Goal: Task Accomplishment & Management: Use online tool/utility

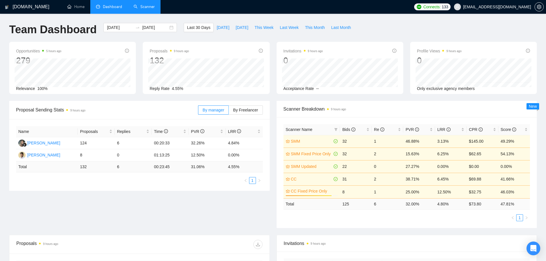
click at [145, 7] on link "Scanner" at bounding box center [144, 6] width 21 height 5
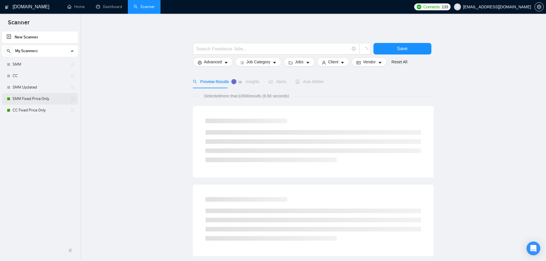
click at [36, 98] on link "SMM Fixed Price Only" at bounding box center [40, 98] width 54 height 11
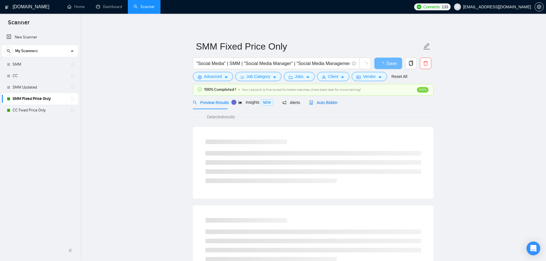
click at [333, 102] on span "Auto Bidder" at bounding box center [323, 102] width 28 height 5
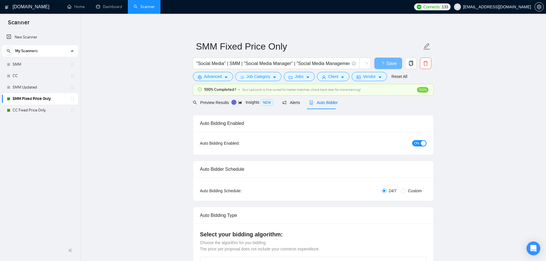
checkbox input "true"
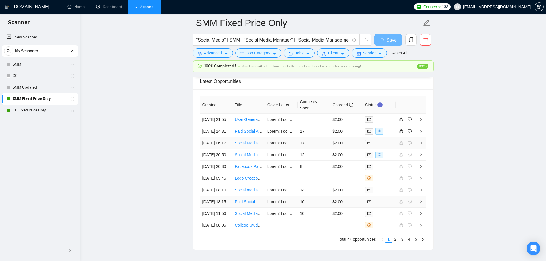
scroll to position [1469, 0]
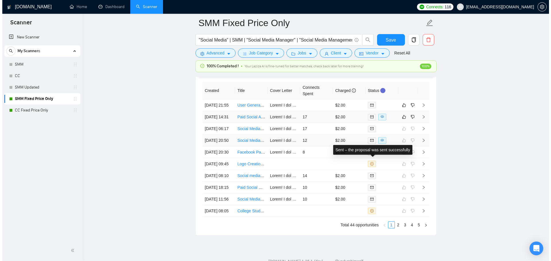
scroll to position [1550, 0]
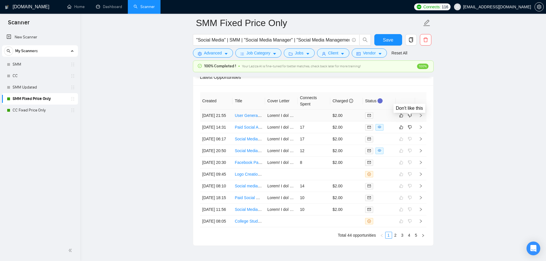
click at [355, 119] on td "$2.00" at bounding box center [346, 116] width 33 height 12
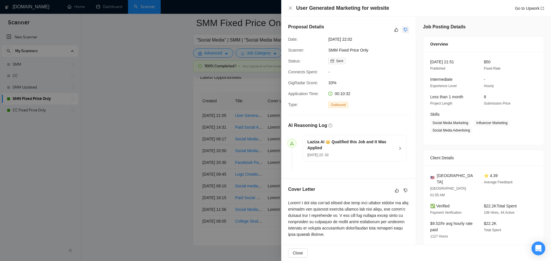
click at [404, 30] on icon "dislike" at bounding box center [405, 30] width 4 height 5
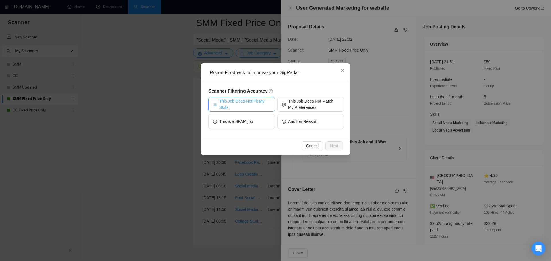
click at [243, 103] on span "This Job Does Not Fit My Skills" at bounding box center [244, 104] width 51 height 13
click at [339, 148] on button "Next" at bounding box center [333, 145] width 17 height 9
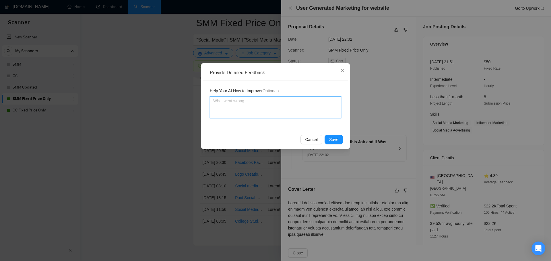
click at [260, 106] on textarea at bounding box center [275, 107] width 131 height 22
type textarea "T"
type textarea "Th"
type textarea "Thi"
type textarea "This"
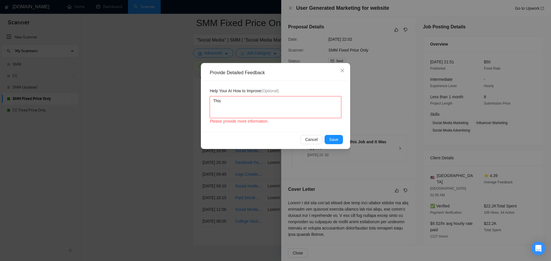
type textarea "This"
type textarea "This jo"
type textarea "This joi"
type textarea "This jo"
type textarea "This job"
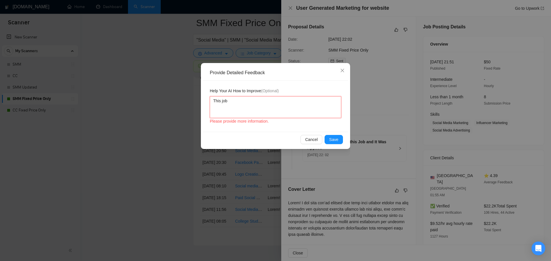
type textarea "This job"
type textarea "This job r"
type textarea "This job re"
type textarea "This job req"
type textarea "This job requ"
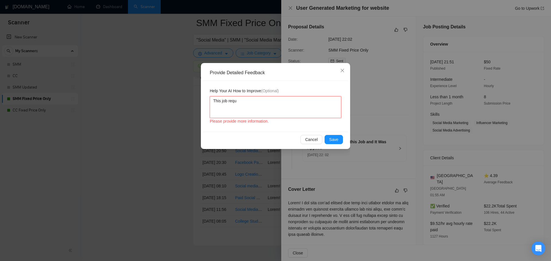
type textarea "This job req"
type textarea "This job re"
type textarea "This job req"
type textarea "This job requ"
type textarea "This job requi"
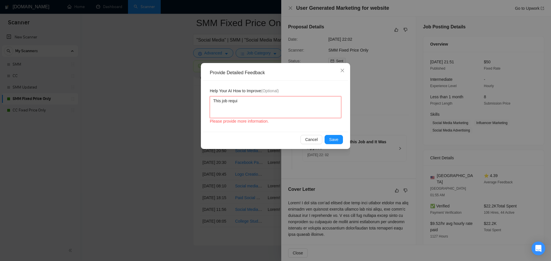
type textarea "This job requir"
type textarea "This job require"
type textarea "This job requires"
type textarea "This job requires f"
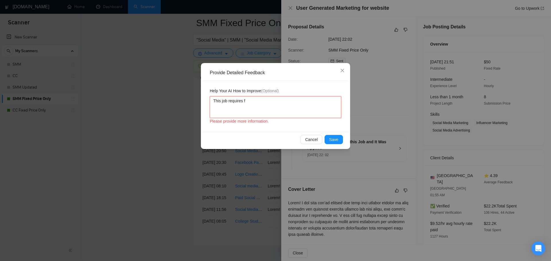
type textarea "This job requires fi"
type textarea "This job requires fil"
type textarea "This job requires film"
type textarea "This job requires filmi"
type textarea "This job requires filmin"
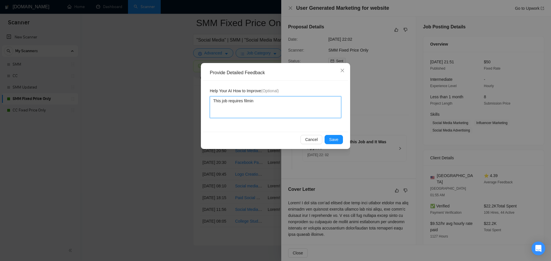
type textarea "This job requires filming"
type textarea "This job requires filming w"
type textarea "This job requires filming wh"
type textarea "This job requires filming whi"
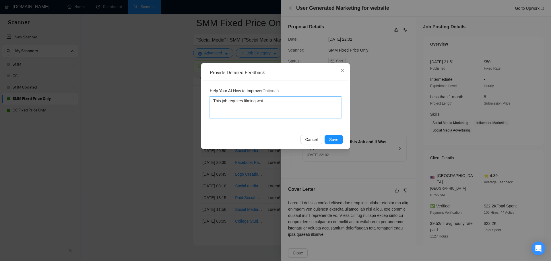
type textarea "This job requires filming whic"
type textarea "This job requires filming which"
type textarea "This job requires filming which i"
type textarea "This job requires filming which is"
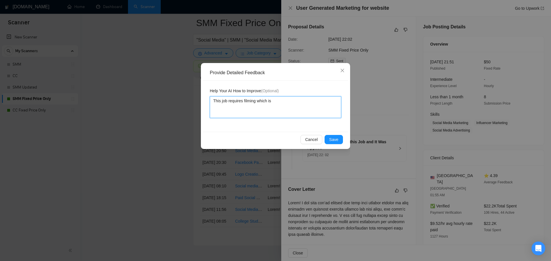
type textarea "This job requires filming which is"
type textarea "This job requires filming which is a"
type textarea "This job requires filming which is a s"
type textarea "This job requires filming which is a se"
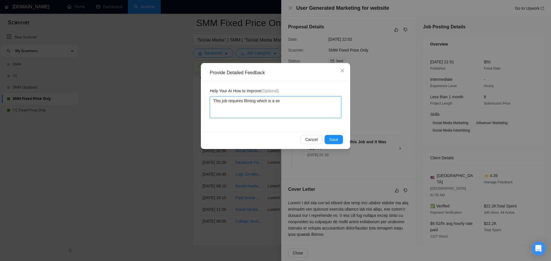
type textarea "This job requires filming which is a ser"
type textarea "This job requires filming which is a serv"
type textarea "This job requires filming which is a servi"
type textarea "This job requires filming which is a servic"
type textarea "This job requires filming which is a service"
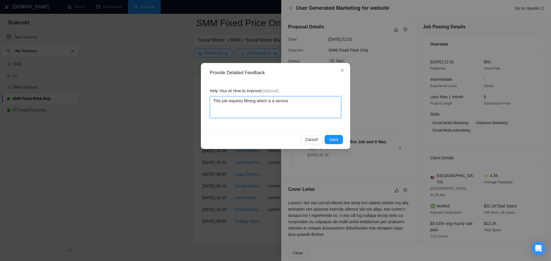
type textarea "This job requires filming which is a service"
type textarea "This job requires filming which is a service t"
type textarea "This job requires filming which is a service tha"
type textarea "This job requires filming which is a service that"
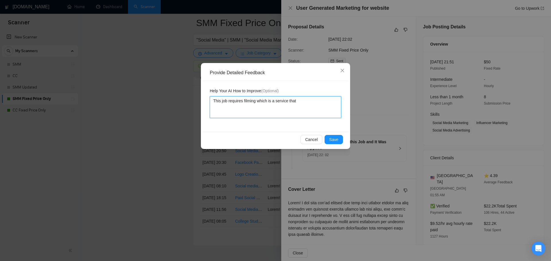
type textarea "This job requires filming which is a service that t"
type textarea "This job requires filming which is a service that the"
type textarea "This job requires filming which is a service that the f"
type textarea "This job requires filming which is a service that the fr"
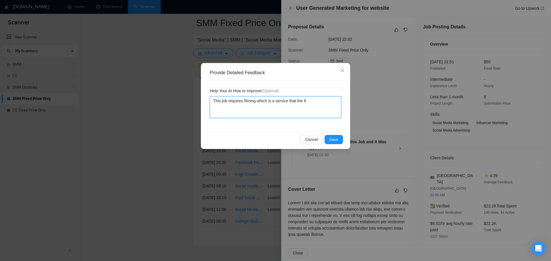
type textarea "This job requires filming which is a service that the fre"
type textarea "This job requires filming which is a service that the free"
type textarea "This job requires filming which is a service that the [PERSON_NAME]"
type textarea "This job requires filming which is a service that the freela"
type textarea "This job requires filming which is a service that the freelan"
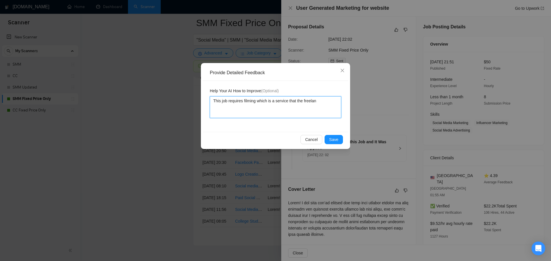
type textarea "This job requires filming which is a service that the freelanc"
type textarea "This job requires filming which is a service that the freelancer"
type textarea "This job requires filming which is a service that the freelancert"
type textarea "This job requires filming which is a service that the freelancer"
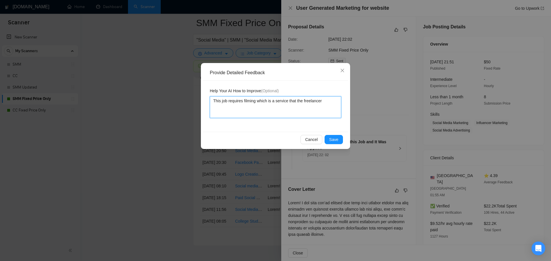
type textarea "This job requires filming which is a service that the freelancer ("
type textarea "This job requires filming which is a service that the freelancer (S"
type textarea "This job requires filming which is a service that the freelancer (Su"
type textarea "This job requires filming which is a service that the freelancer (Sun"
type textarea "This job requires filming which is a service that the freelancer (Sunn"
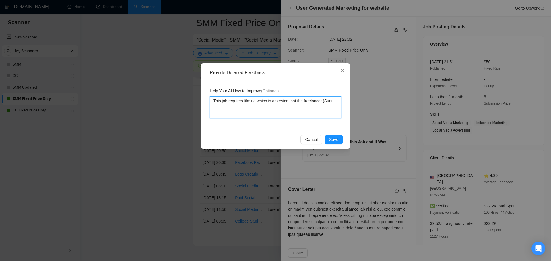
type textarea "This job requires filming which is a service that the freelancer (Sunny"
type textarea "This job requires filming which is a service that the freelancer ([PERSON_NAME]"
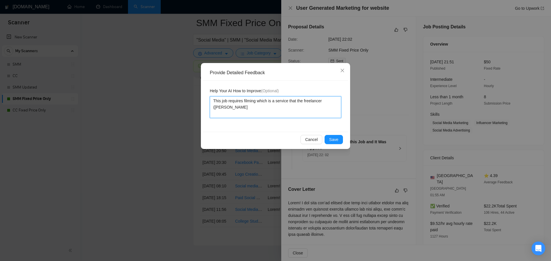
type textarea "This job requires filming which is a service that the freelancer ([PERSON_NAME]"
type textarea "This job requires filming which is a service that the freelancer ([PERSON_NAME])"
type textarea "This job requires filming which is a service that the freelancer ([PERSON_NAME]…"
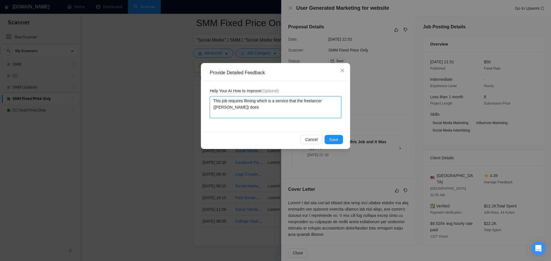
type textarea "This job requires filming which is a service that the freelancer ([PERSON_NAME]…"
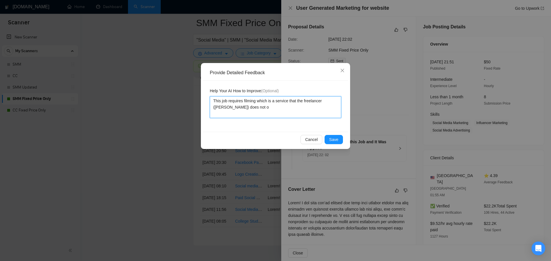
type textarea "This job requires filming which is a service that the freelancer ([PERSON_NAME]…"
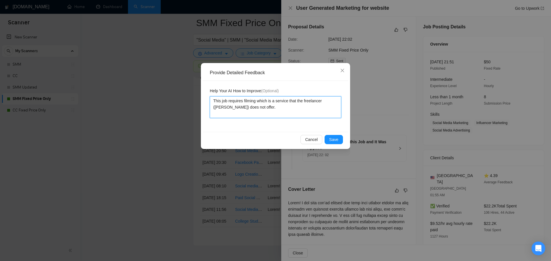
type textarea "This job requires filming which is a service that the freelancer ([PERSON_NAME]…"
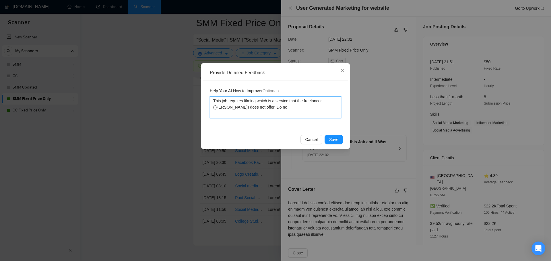
type textarea "This job requires filming which is a service that the freelancer ([PERSON_NAME]…"
click at [329, 138] on button "Save" at bounding box center [333, 139] width 18 height 9
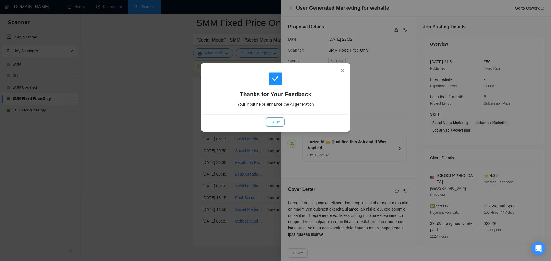
click at [268, 120] on button "Done" at bounding box center [275, 122] width 19 height 9
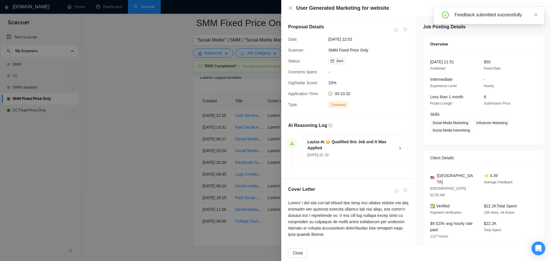
click at [131, 103] on div at bounding box center [275, 130] width 551 height 261
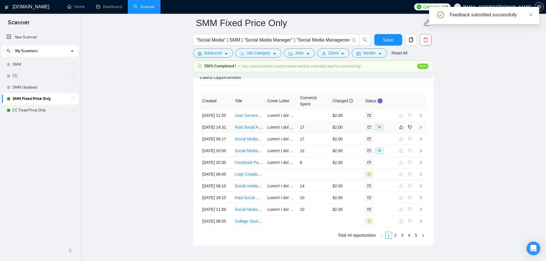
click at [323, 133] on td "17" at bounding box center [314, 128] width 33 height 12
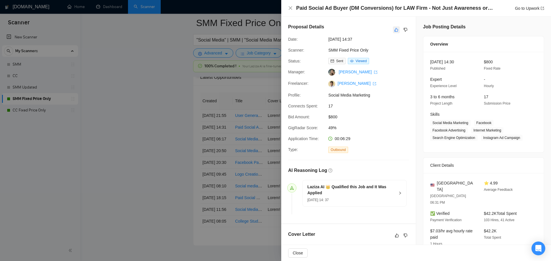
click at [393, 32] on button "button" at bounding box center [396, 29] width 7 height 7
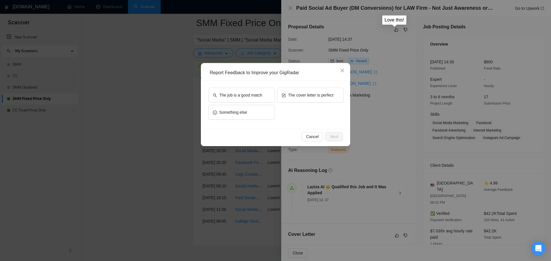
click at [403, 30] on div "Report Feedback to Improve your GigRadar The job is a good match The cover lett…" at bounding box center [275, 130] width 551 height 261
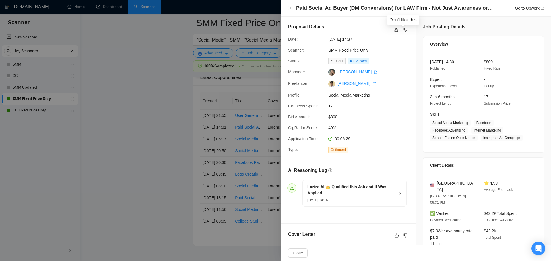
click at [397, 32] on div at bounding box center [401, 29] width 16 height 7
click at [395, 32] on icon "like" at bounding box center [396, 30] width 4 height 4
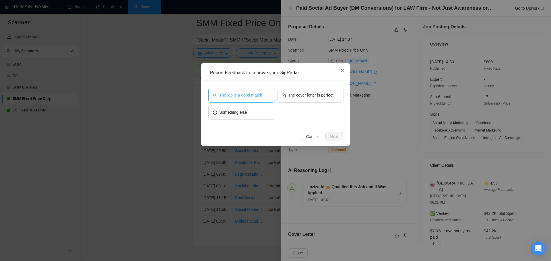
click at [251, 96] on span "The job is a good match" at bounding box center [240, 95] width 43 height 6
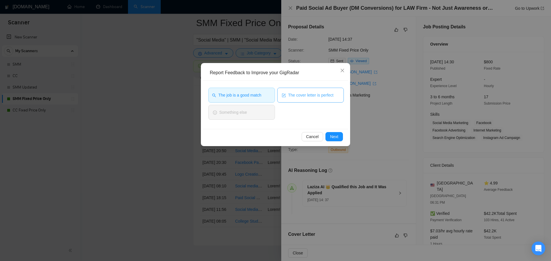
click at [310, 93] on span "The cover letter is perfect" at bounding box center [310, 95] width 45 height 6
click at [335, 142] on div "Cancel Next" at bounding box center [275, 136] width 145 height 15
click at [334, 138] on span "Next" at bounding box center [334, 137] width 8 height 6
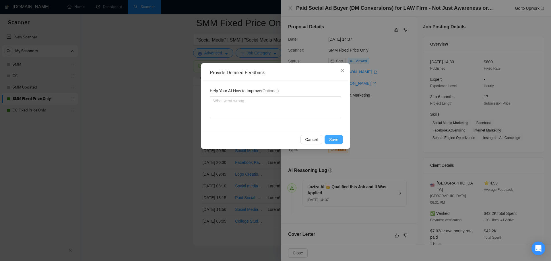
click at [334, 142] on span "Save" at bounding box center [333, 139] width 9 height 6
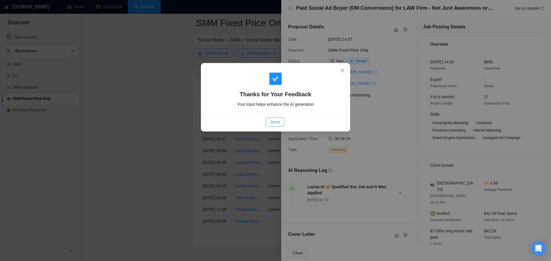
click at [274, 123] on span "Done" at bounding box center [274, 122] width 9 height 6
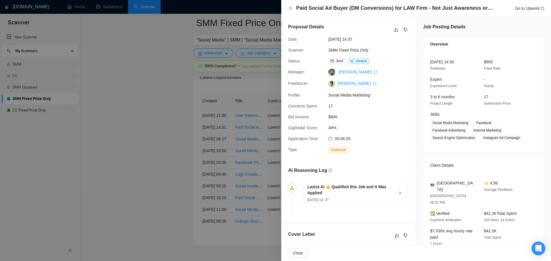
click at [235, 160] on div at bounding box center [275, 130] width 551 height 261
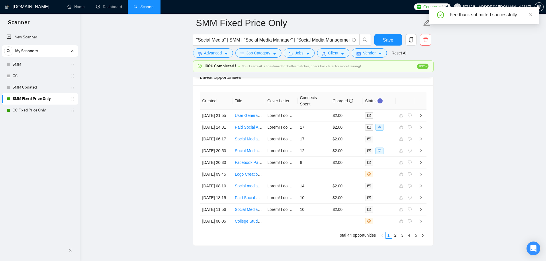
drag, startPoint x: 34, startPoint y: 113, endPoint x: 302, endPoint y: 87, distance: 268.5
click at [34, 113] on link "CC Fixed Price Only" at bounding box center [40, 110] width 54 height 11
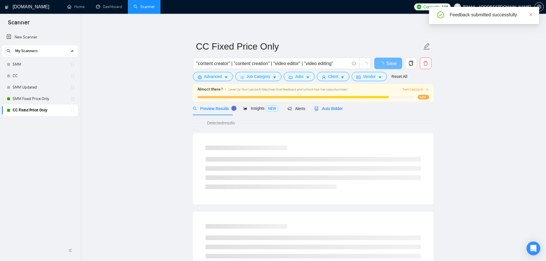
click at [337, 109] on span "Auto Bidder" at bounding box center [329, 108] width 28 height 5
